Goal: Task Accomplishment & Management: Use online tool/utility

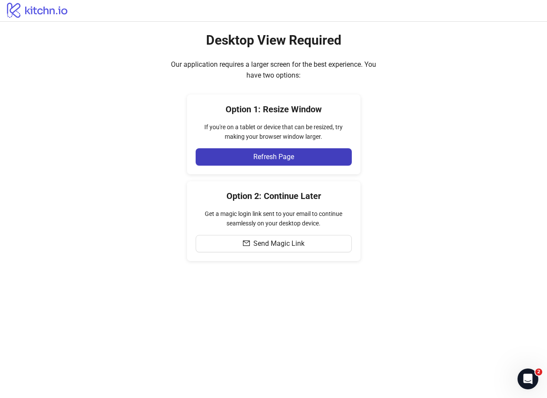
click at [101, 137] on div "Desktop View Required Our application requires a larger screen for the best exp…" at bounding box center [273, 147] width 547 height 250
click at [266, 152] on button "Refresh Page" at bounding box center [274, 156] width 156 height 17
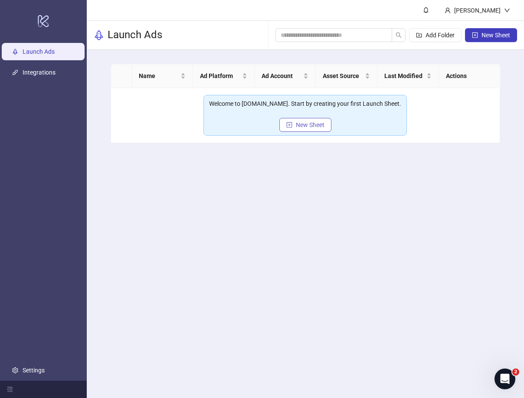
click at [305, 127] on span "New Sheet" at bounding box center [310, 124] width 29 height 7
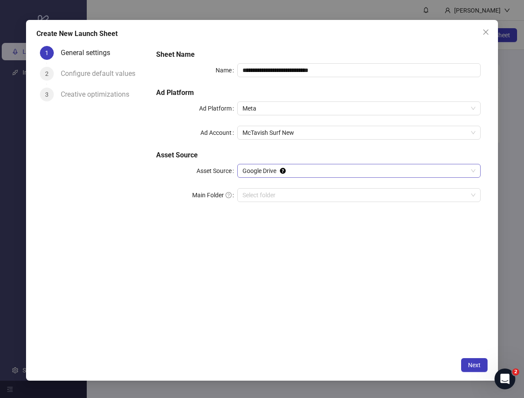
click at [314, 166] on span "Google Drive" at bounding box center [359, 170] width 233 height 13
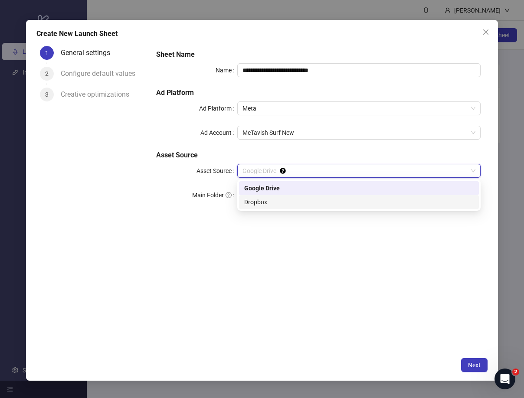
click at [298, 203] on div "Dropbox" at bounding box center [358, 202] width 229 height 10
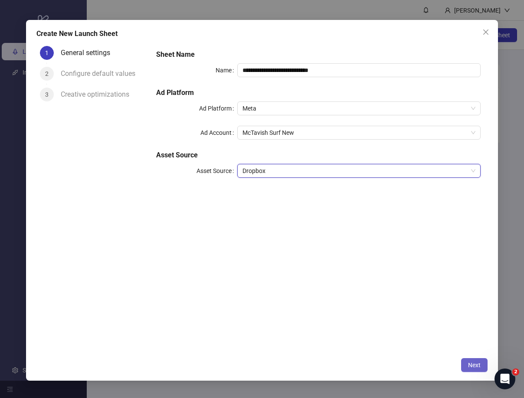
click at [481, 369] on button "Next" at bounding box center [474, 365] width 26 height 14
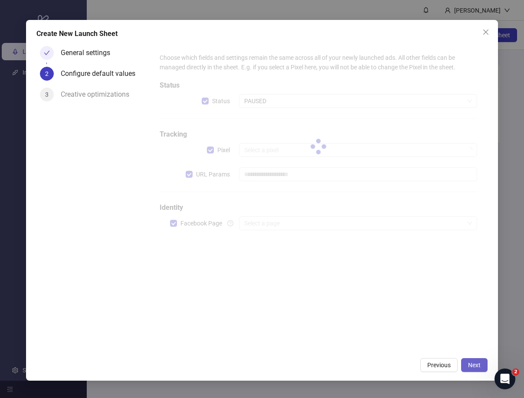
type input "**********"
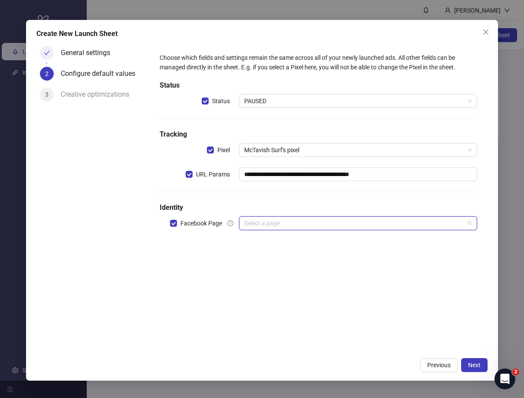
click at [367, 218] on input "search" at bounding box center [354, 223] width 220 height 13
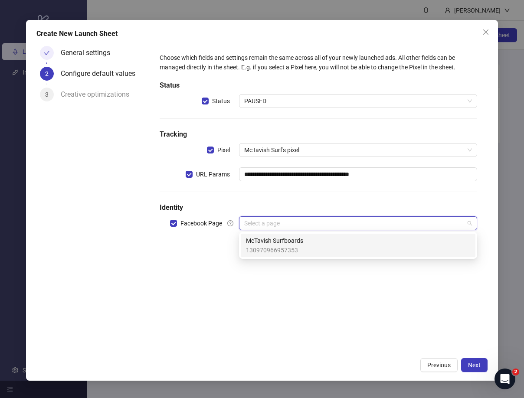
click at [344, 240] on div "McTavish Surfboards 130970966957353" at bounding box center [358, 245] width 224 height 19
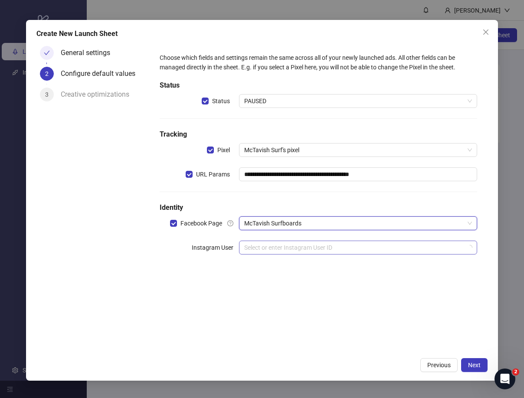
click at [343, 244] on input "search" at bounding box center [354, 247] width 220 height 13
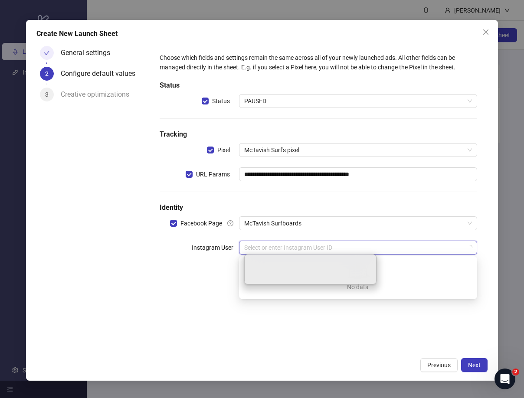
click at [419, 271] on div "No data" at bounding box center [357, 271] width 217 height 15
click at [418, 266] on div "No data" at bounding box center [357, 271] width 217 height 15
click at [414, 261] on div "mctavishsurf" at bounding box center [358, 265] width 224 height 10
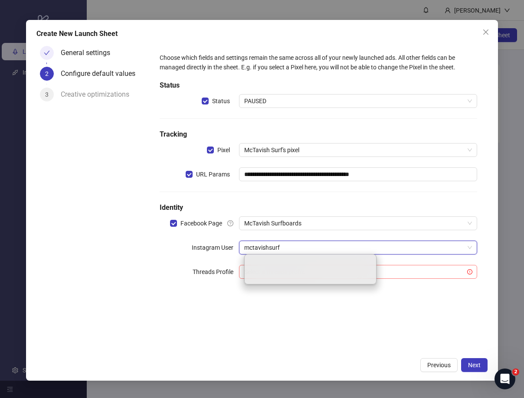
click at [415, 267] on input "search" at bounding box center [354, 272] width 220 height 13
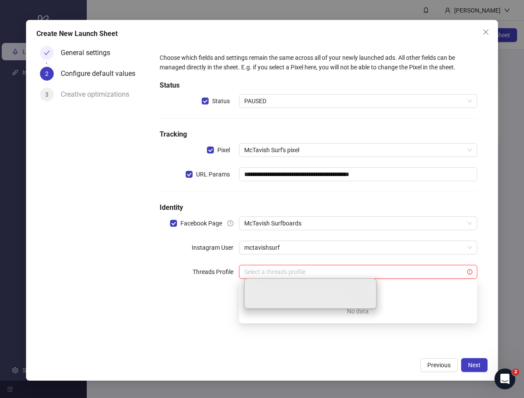
drag, startPoint x: 444, startPoint y: 339, endPoint x: 460, endPoint y: 344, distance: 16.9
click at [444, 339] on div "**********" at bounding box center [318, 198] width 338 height 311
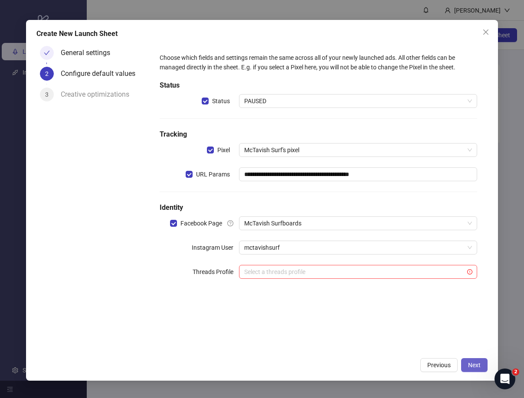
click at [471, 367] on span "Next" at bounding box center [474, 365] width 13 height 7
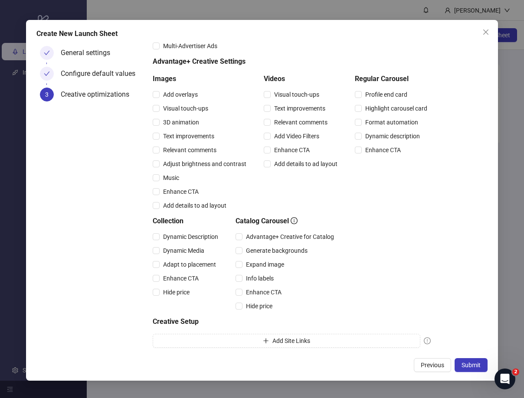
scroll to position [78, 0]
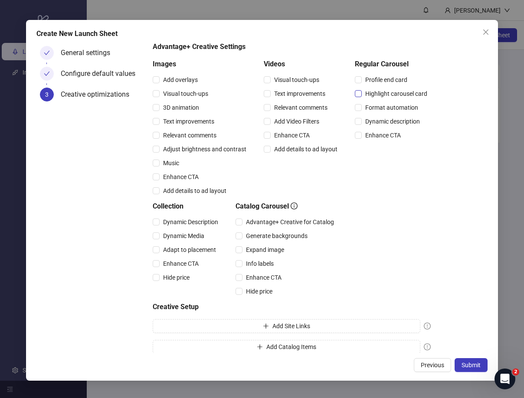
click at [418, 95] on span "Highlight carousel card" at bounding box center [396, 94] width 69 height 10
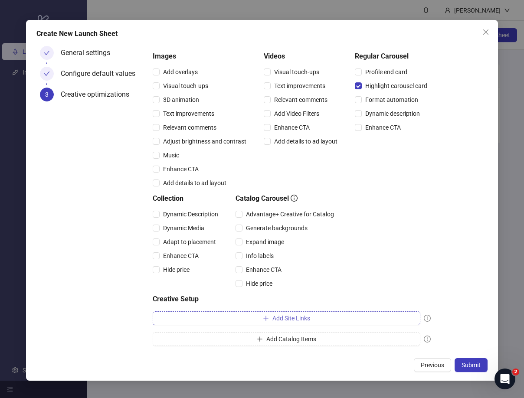
click at [369, 317] on button "Add Site Links" at bounding box center [287, 318] width 268 height 14
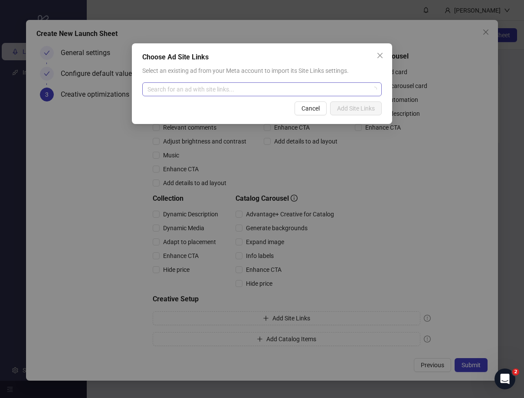
click at [270, 84] on input "search" at bounding box center [258, 89] width 221 height 13
paste input "**********"
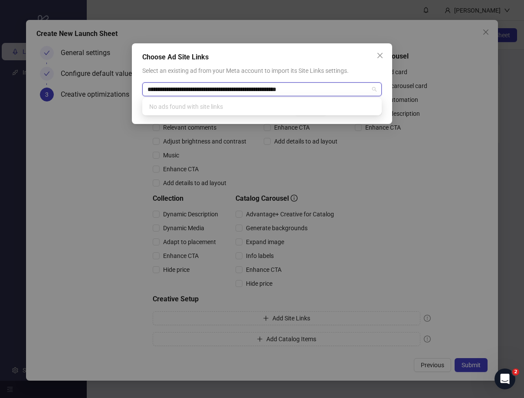
type input "**********"
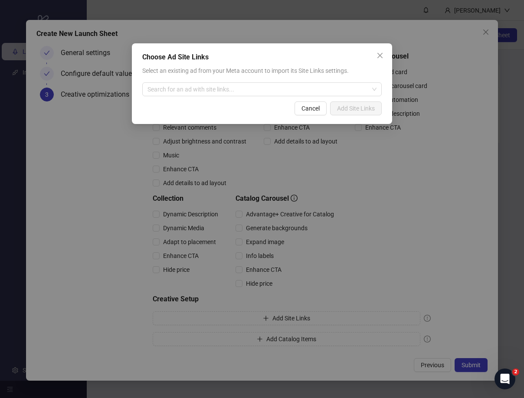
click at [336, 69] on span "Select an existing ad from your Meta account to import its Site Links settings." at bounding box center [245, 70] width 207 height 7
click at [333, 92] on input "search" at bounding box center [258, 89] width 221 height 13
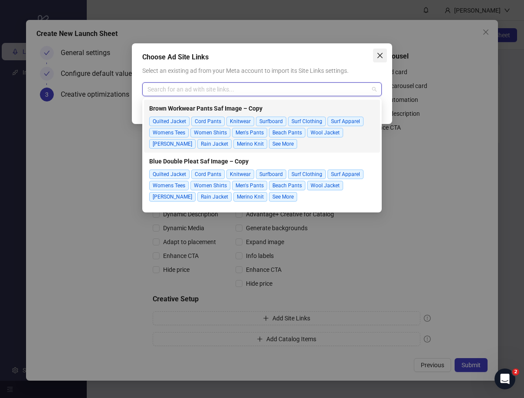
click at [382, 57] on icon "close" at bounding box center [380, 55] width 7 height 7
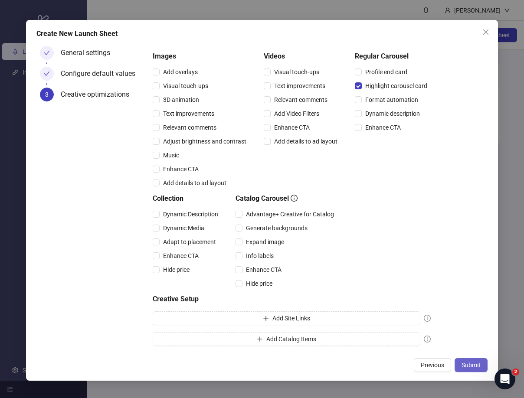
click at [481, 364] on button "Submit" at bounding box center [471, 365] width 33 height 14
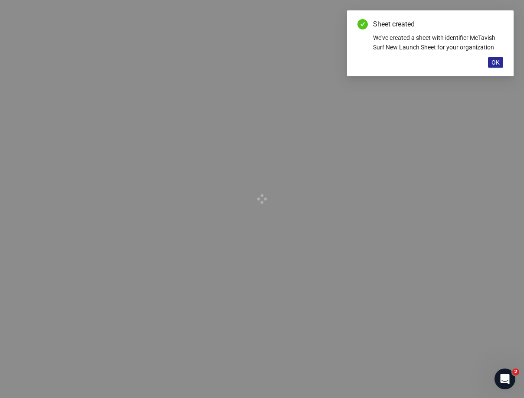
click at [498, 62] on span "OK" at bounding box center [496, 62] width 8 height 7
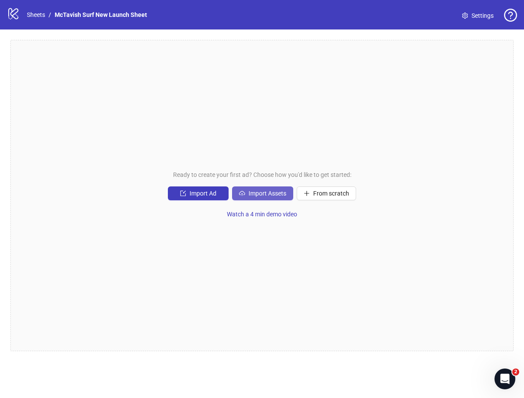
click at [269, 196] on span "Import Assets" at bounding box center [268, 193] width 38 height 7
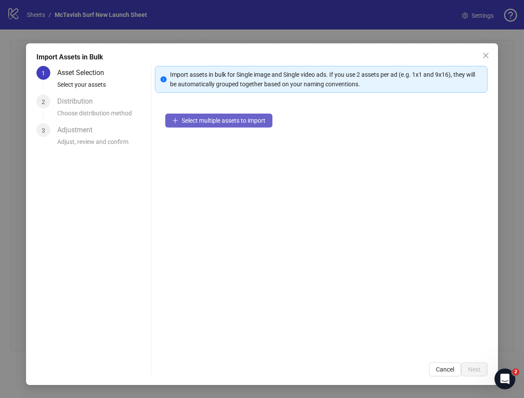
click at [217, 121] on span "Select multiple assets to import" at bounding box center [224, 120] width 84 height 7
click at [448, 369] on span "Cancel" at bounding box center [445, 369] width 18 height 7
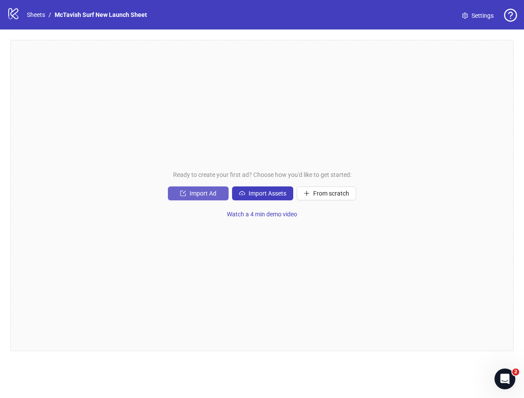
click at [198, 191] on span "Import Ad" at bounding box center [203, 193] width 27 height 7
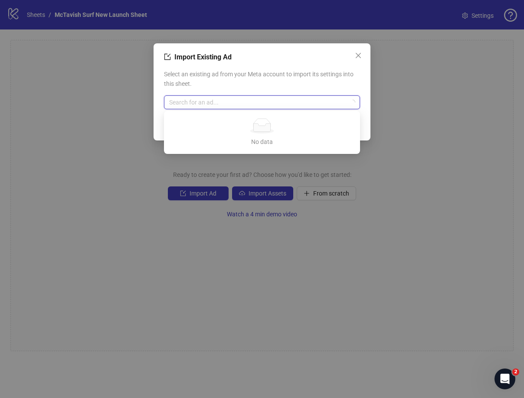
click at [269, 103] on input "search" at bounding box center [258, 102] width 178 height 13
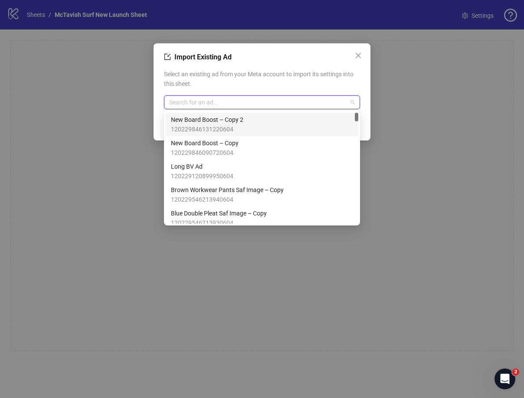
click at [283, 81] on span "Select an existing ad from your Meta account to import its settings into this s…" at bounding box center [262, 78] width 196 height 19
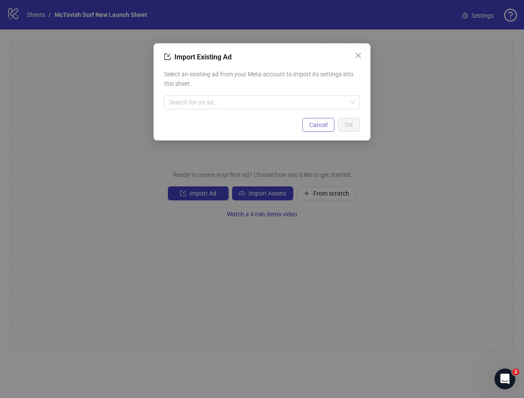
click at [326, 125] on span "Cancel" at bounding box center [318, 124] width 18 height 7
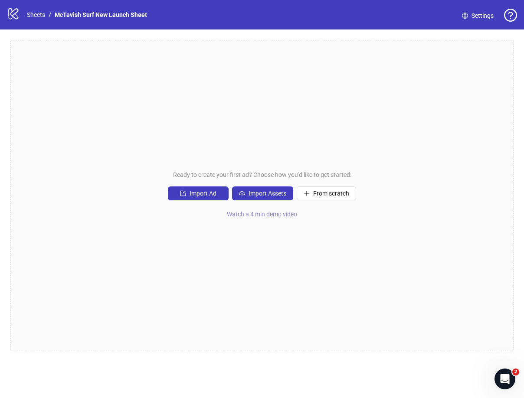
click at [268, 214] on span "Watch a 4 min demo video" at bounding box center [262, 214] width 70 height 7
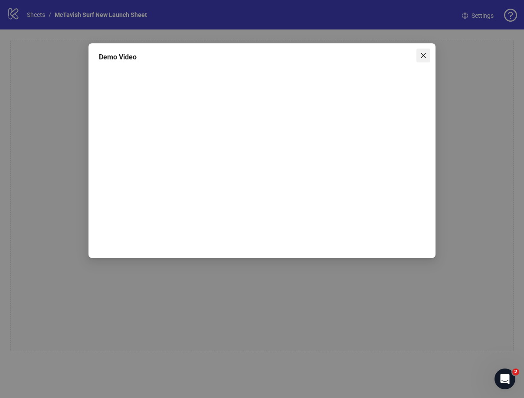
click at [426, 56] on icon "close" at bounding box center [423, 55] width 7 height 7
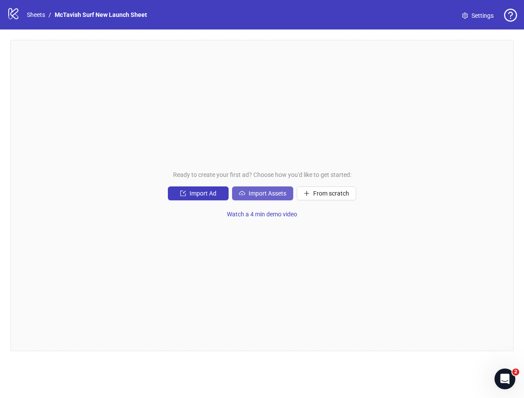
click at [272, 193] on span "Import Assets" at bounding box center [268, 193] width 38 height 7
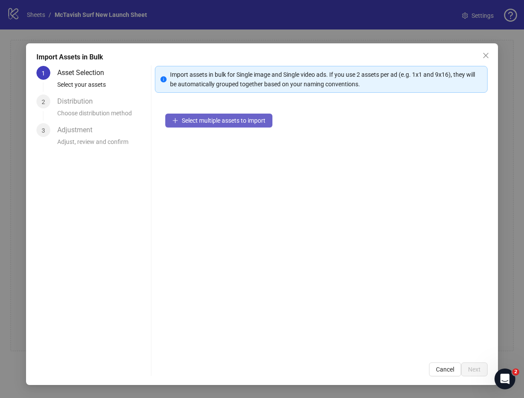
click at [192, 121] on span "Select multiple assets to import" at bounding box center [224, 120] width 84 height 7
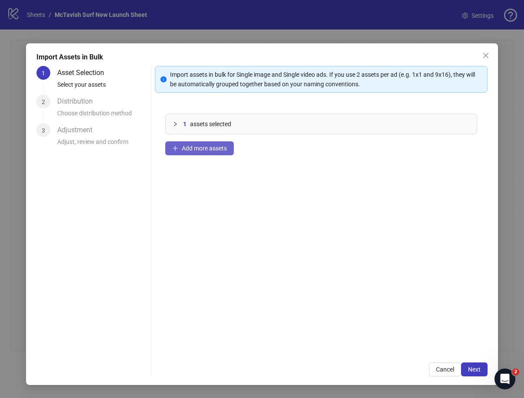
click at [193, 148] on span "Add more assets" at bounding box center [204, 148] width 45 height 7
click at [174, 123] on icon "collapsed" at bounding box center [175, 123] width 5 height 5
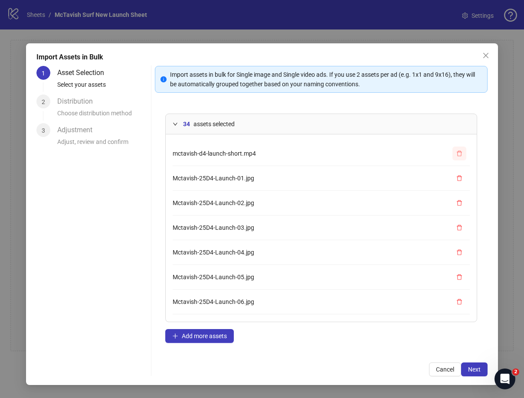
click at [457, 152] on icon "delete" at bounding box center [459, 154] width 5 height 6
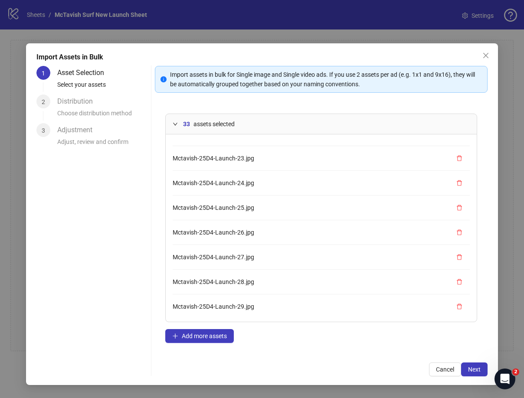
scroll to position [642, 0]
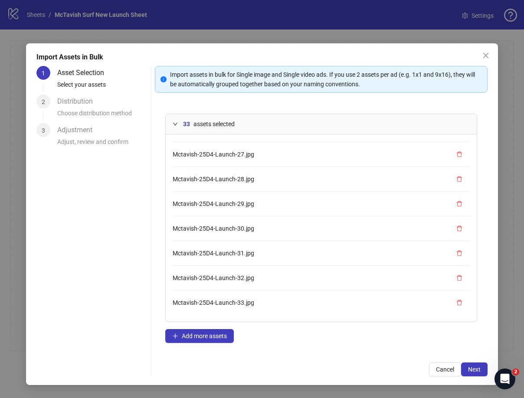
drag, startPoint x: 298, startPoint y: 340, endPoint x: 303, endPoint y: 341, distance: 4.9
click at [300, 341] on div "33 assets selected Mctavish-25D4-Launch-01.jpg Mctavish-25D4-Launch-02.jpg Mcta…" at bounding box center [321, 227] width 333 height 249
click at [474, 367] on span "Next" at bounding box center [474, 369] width 13 height 7
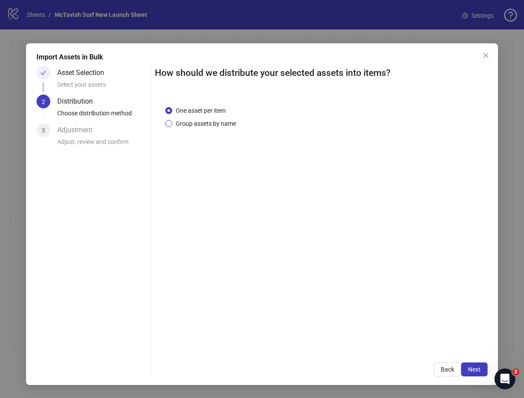
click at [225, 122] on span "Group assets by name" at bounding box center [205, 124] width 67 height 10
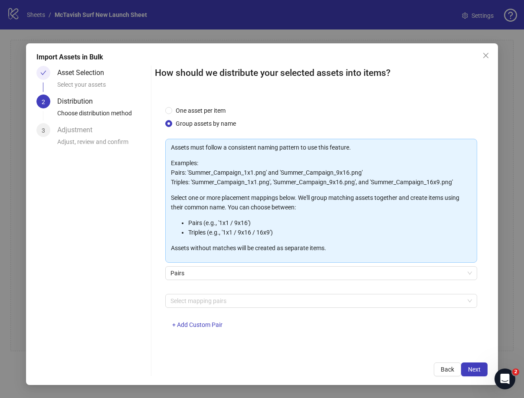
click at [327, 121] on div "One asset per item Group assets by name" at bounding box center [321, 117] width 312 height 23
